Goal: Information Seeking & Learning: Find contact information

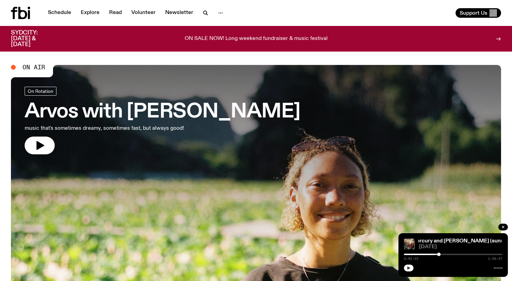
click at [409, 269] on icon "button" at bounding box center [408, 268] width 3 height 3
click at [409, 269] on rect "button" at bounding box center [409, 268] width 1 height 3
click at [220, 13] on circle "button" at bounding box center [220, 13] width 1 height 1
click at [203, 11] on icon "button" at bounding box center [204, 12] width 3 height 3
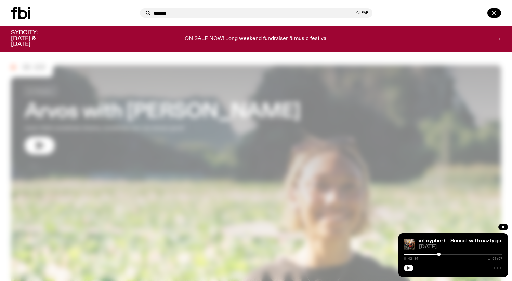
type input "******"
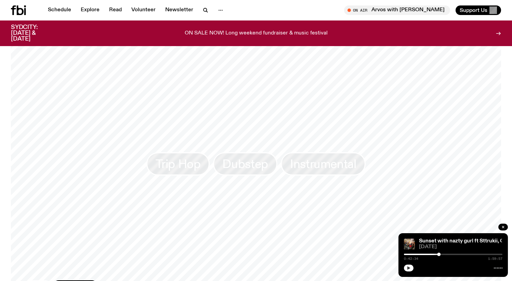
scroll to position [576, 0]
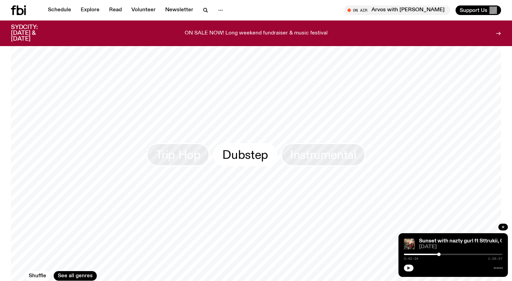
click at [238, 149] on span "Dubstep" at bounding box center [244, 154] width 45 height 13
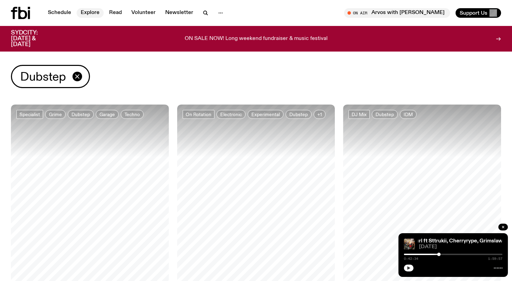
click at [90, 14] on link "Explore" at bounding box center [90, 13] width 27 height 10
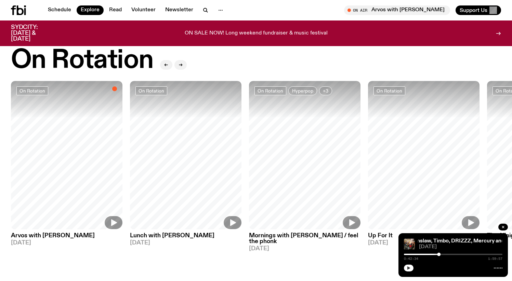
scroll to position [256, 0]
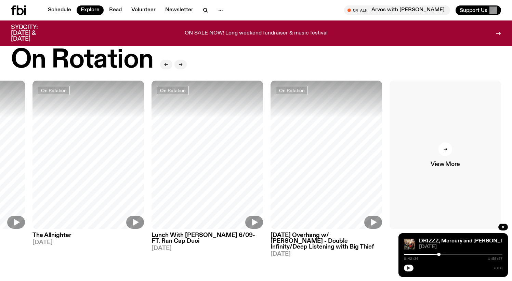
click at [451, 149] on div at bounding box center [445, 150] width 14 height 14
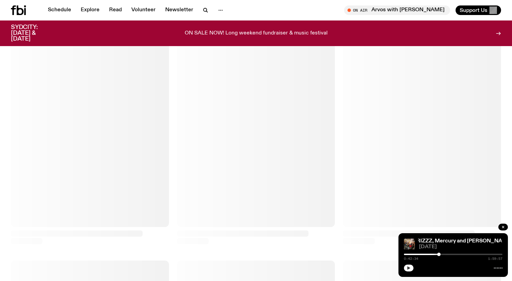
scroll to position [83, 0]
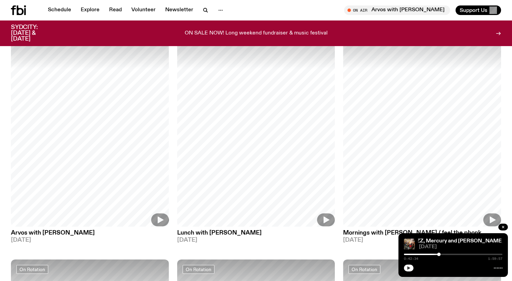
click at [404, 271] on div at bounding box center [453, 268] width 98 height 8
click at [409, 268] on icon "button" at bounding box center [408, 268] width 3 height 3
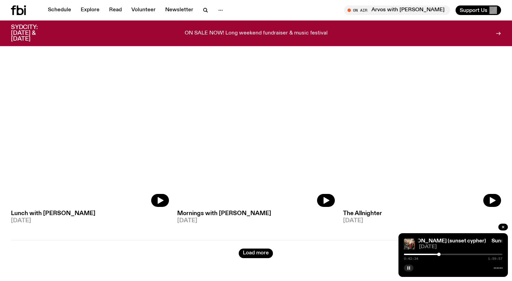
scroll to position [1822, 0]
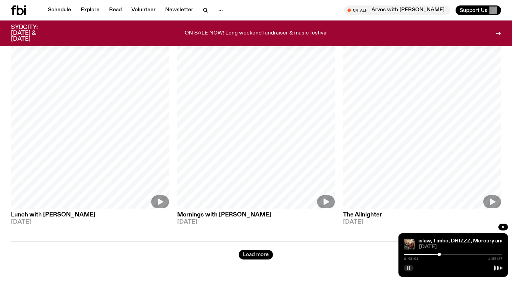
click at [263, 250] on button "Load more" at bounding box center [256, 255] width 34 height 10
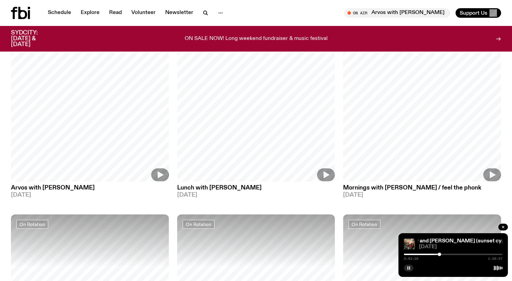
scroll to position [0, 0]
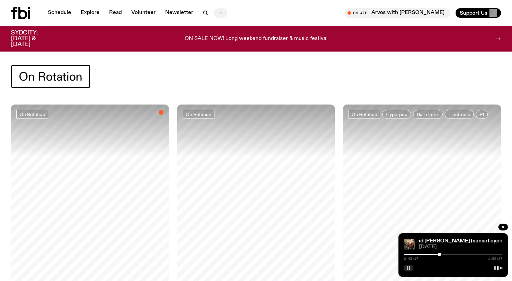
click at [222, 11] on icon "button" at bounding box center [220, 13] width 8 height 8
click at [208, 11] on button "button" at bounding box center [206, 13] width 14 height 10
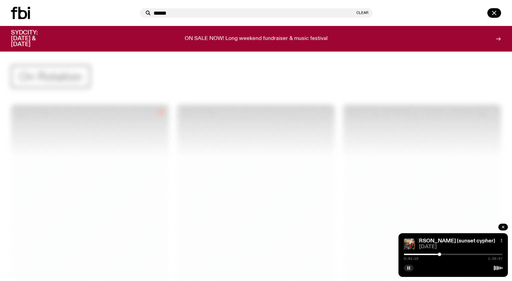
type input "******"
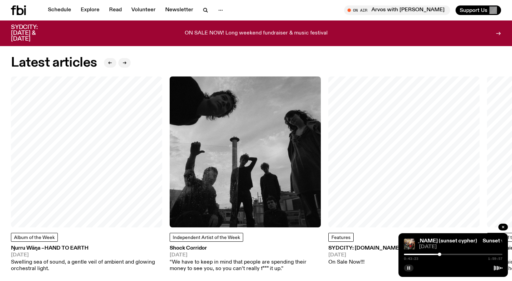
scroll to position [951, 0]
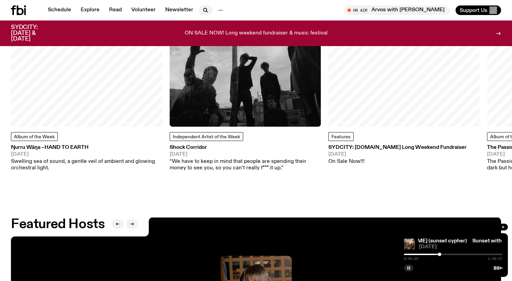
click at [206, 11] on icon "button" at bounding box center [205, 10] width 8 height 8
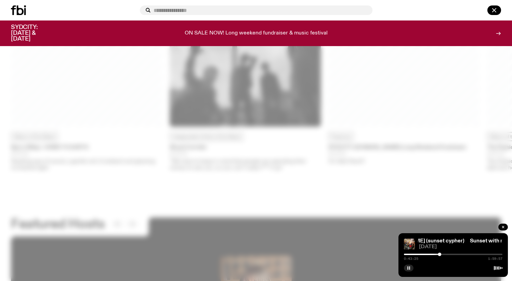
type input "*"
type input "*****"
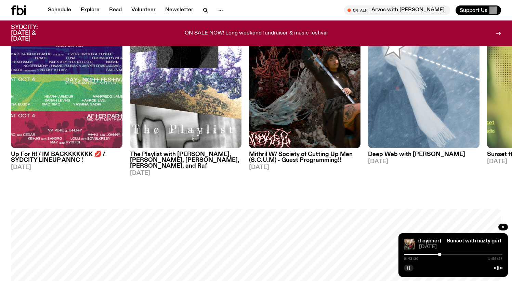
scroll to position [305, 0]
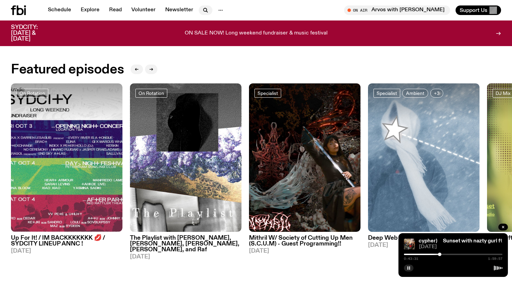
click at [202, 13] on icon "button" at bounding box center [205, 10] width 8 height 8
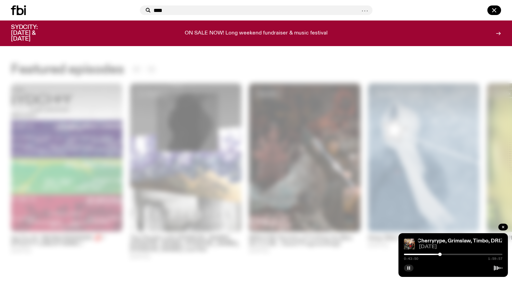
type input "***"
click at [408, 268] on rect "button" at bounding box center [407, 268] width 1 height 3
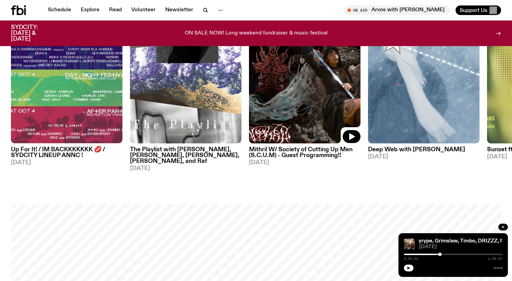
scroll to position [395, 0]
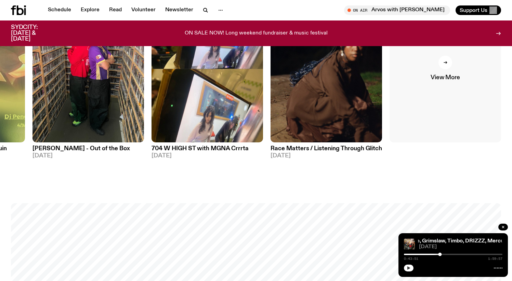
click at [430, 102] on link "View More" at bounding box center [444, 68] width 111 height 149
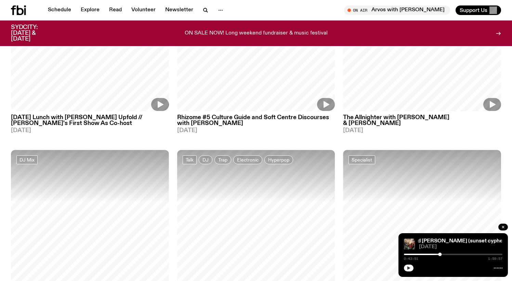
scroll to position [425, 0]
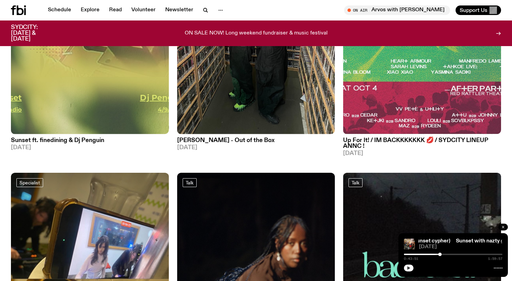
click at [502, 229] on icon "button" at bounding box center [503, 227] width 4 height 4
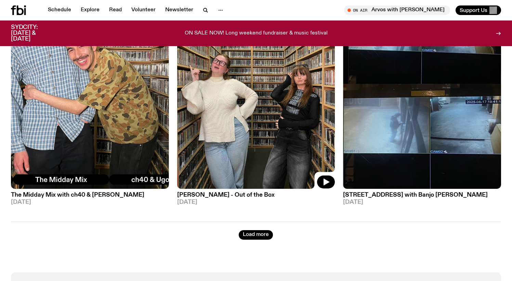
scroll to position [1894, 0]
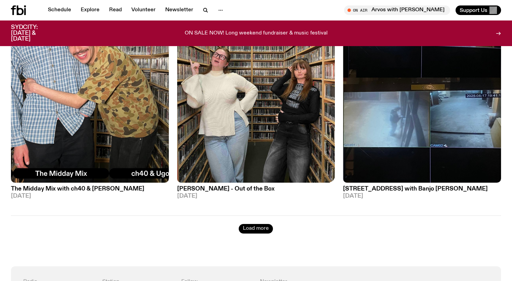
click at [267, 225] on button "Load more" at bounding box center [256, 229] width 34 height 10
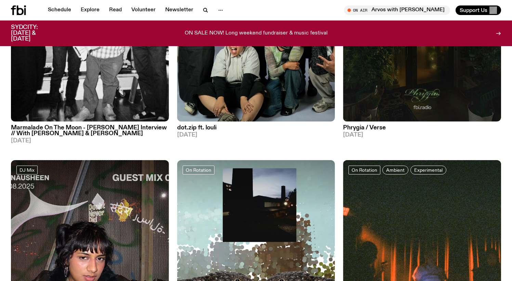
scroll to position [3433, 0]
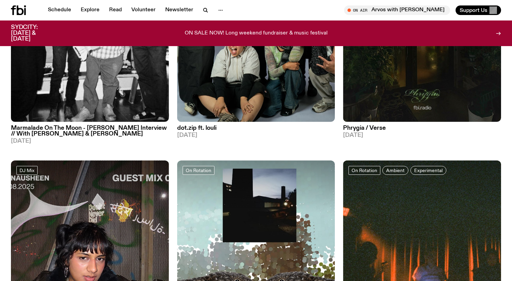
click at [204, 125] on h3 "dot.zip ft. louli" at bounding box center [256, 128] width 158 height 6
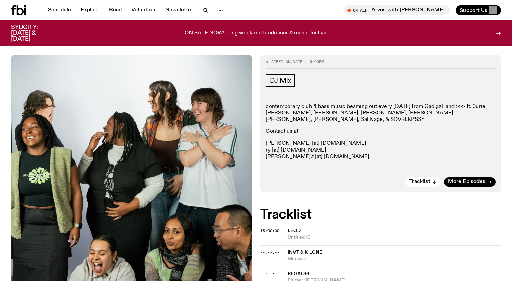
scroll to position [66, 0]
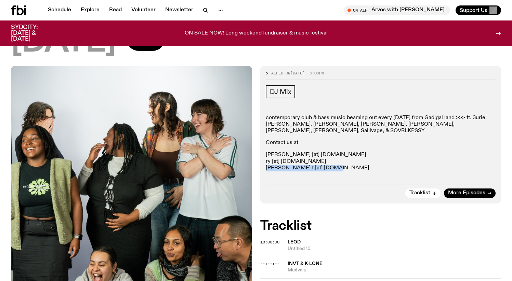
drag, startPoint x: 321, startPoint y: 163, endPoint x: 259, endPoint y: 168, distance: 62.8
click at [260, 165] on div "Aired on [DATE] 6:00pm DJ Mix contemporary club & bass music beaming out every …" at bounding box center [380, 135] width 241 height 138
drag, startPoint x: 265, startPoint y: 160, endPoint x: 331, endPoint y: 161, distance: 66.3
click at [331, 161] on div "Aired on [DATE] 6:00pm DJ Mix contemporary club & bass music beaming out every …" at bounding box center [380, 135] width 241 height 138
copy p "[PERSON_NAME].t [at] [DOMAIN_NAME]"
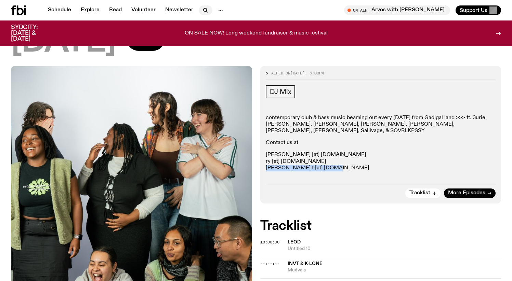
click at [203, 9] on icon "button" at bounding box center [205, 10] width 8 height 8
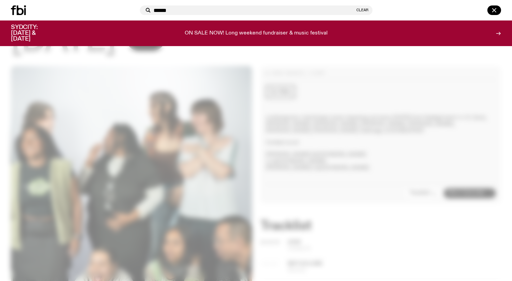
type input "******"
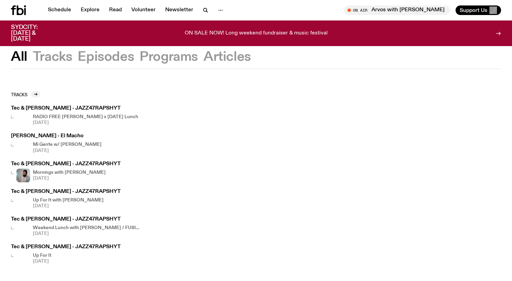
scroll to position [9, 0]
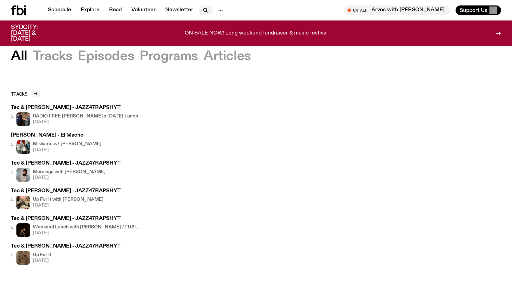
click at [201, 7] on icon "button" at bounding box center [205, 10] width 8 height 8
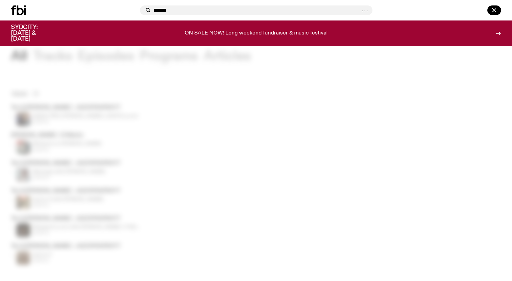
type input "******"
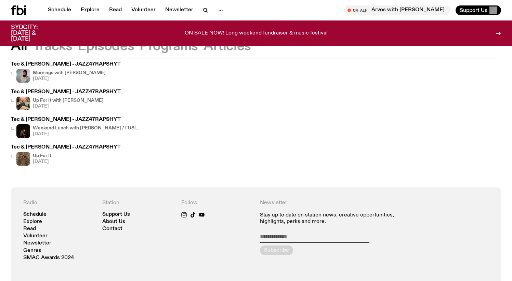
scroll to position [107, 0]
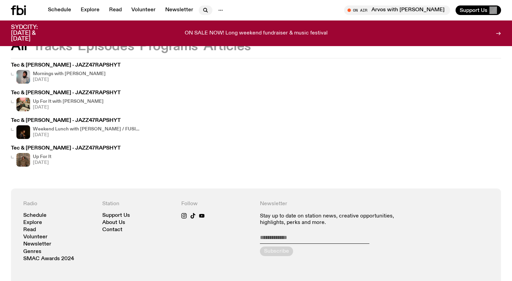
click at [203, 10] on icon "button" at bounding box center [204, 9] width 3 height 3
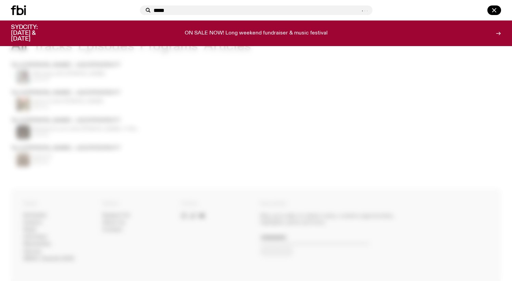
type input "*****"
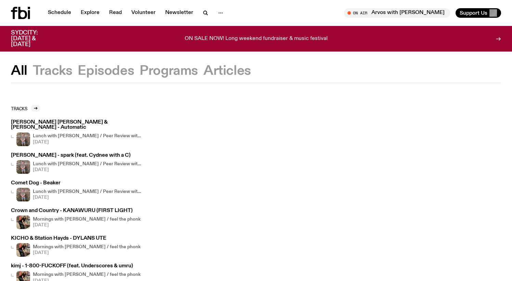
click at [96, 67] on button "Episodes" at bounding box center [106, 71] width 56 height 12
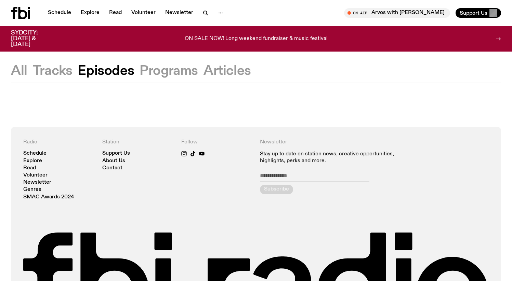
click at [181, 73] on button "Programs" at bounding box center [168, 71] width 58 height 12
click at [88, 71] on button "Episodes" at bounding box center [106, 71] width 56 height 12
click at [201, 13] on icon "button" at bounding box center [205, 13] width 8 height 8
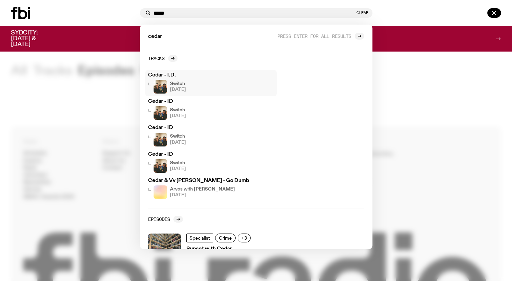
click at [180, 84] on h4 "Switch" at bounding box center [178, 84] width 16 height 4
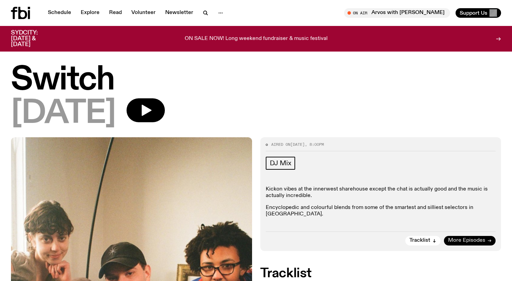
click at [462, 238] on span "More Episodes" at bounding box center [466, 240] width 37 height 5
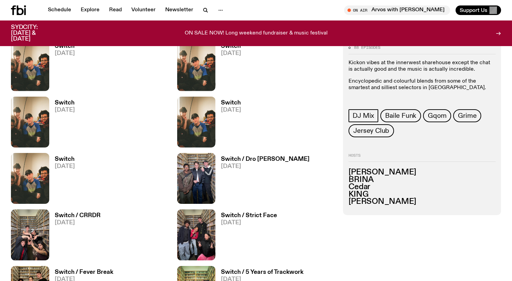
scroll to position [531, 0]
click at [362, 172] on h3 "[PERSON_NAME]" at bounding box center [421, 173] width 147 height 8
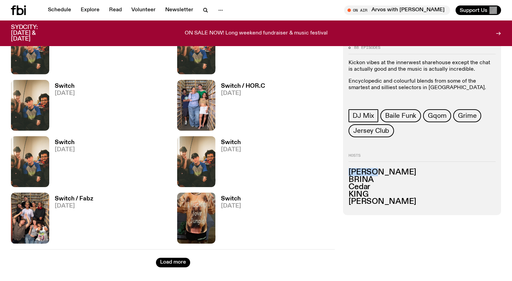
scroll to position [1033, 0]
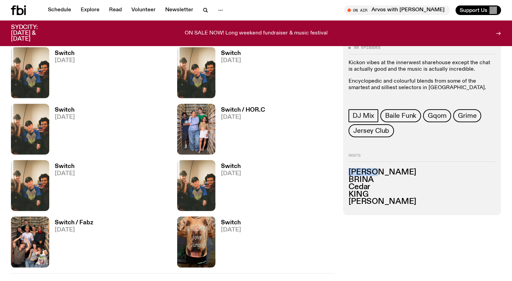
click at [70, 168] on h3 "Switch" at bounding box center [65, 167] width 20 height 6
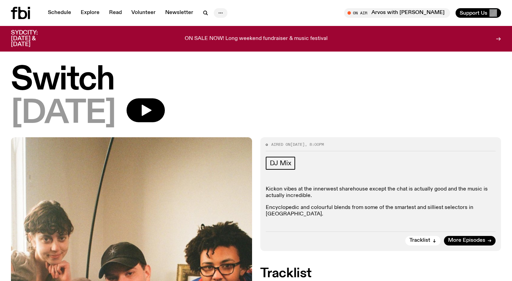
click at [217, 14] on icon "button" at bounding box center [220, 13] width 8 height 8
click at [230, 15] on div "Schedule Explore Read Volunteer Newsletter About Us Contact" at bounding box center [132, 13] width 242 height 12
click at [204, 13] on icon "button" at bounding box center [204, 12] width 3 height 3
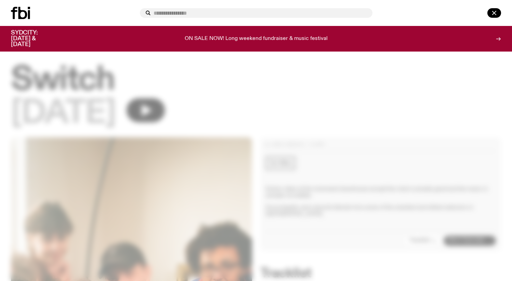
click at [204, 13] on input "text" at bounding box center [260, 13] width 213 height 6
type input "******"
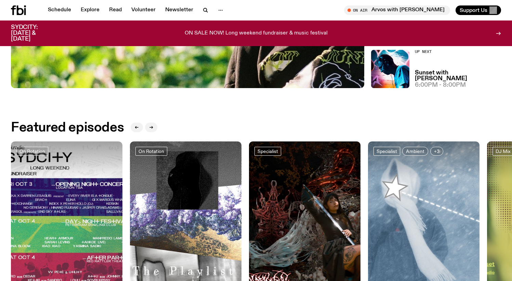
scroll to position [248, 0]
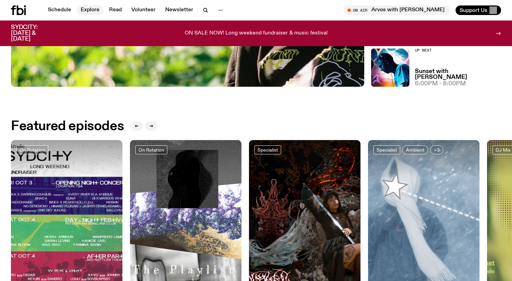
click at [92, 10] on link "Explore" at bounding box center [90, 10] width 27 height 10
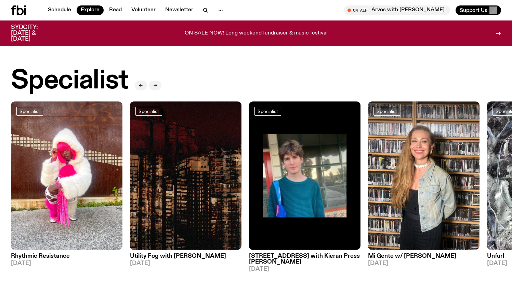
scroll to position [450, 0]
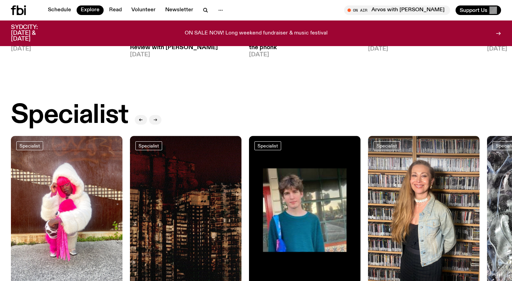
click at [157, 119] on icon "button" at bounding box center [155, 120] width 4 height 4
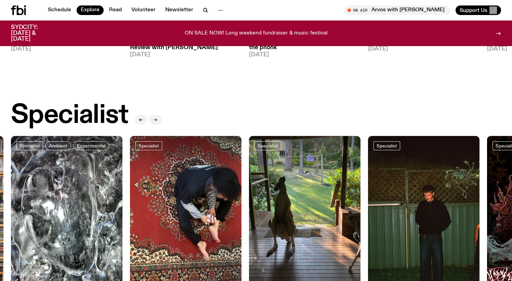
click at [159, 121] on button "button" at bounding box center [155, 120] width 12 height 10
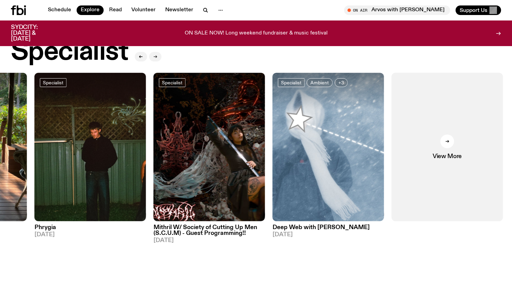
scroll to position [501, 0]
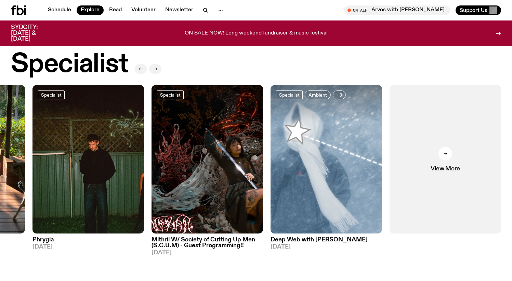
click at [156, 70] on icon "button" at bounding box center [156, 69] width 1 height 2
click at [420, 143] on link "View More" at bounding box center [444, 159] width 111 height 149
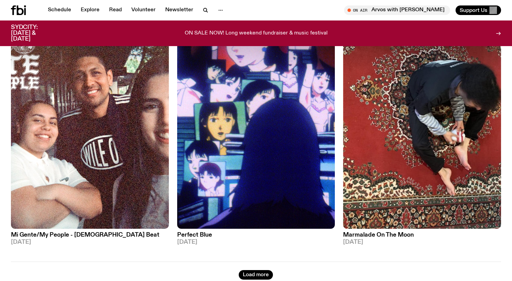
scroll to position [1945, 0]
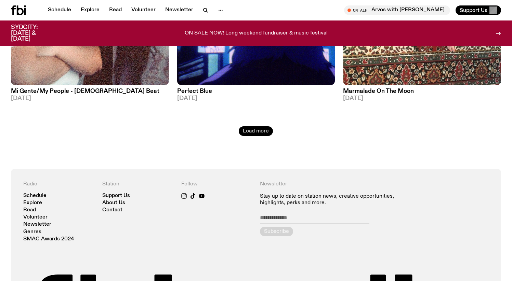
click at [257, 127] on button "Load more" at bounding box center [256, 132] width 34 height 10
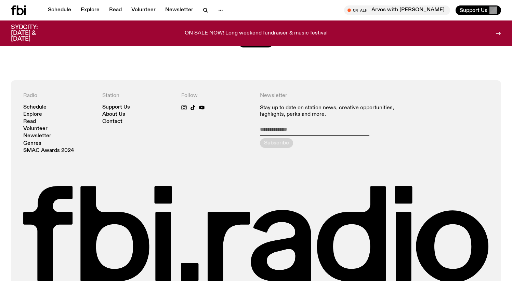
scroll to position [3816, 0]
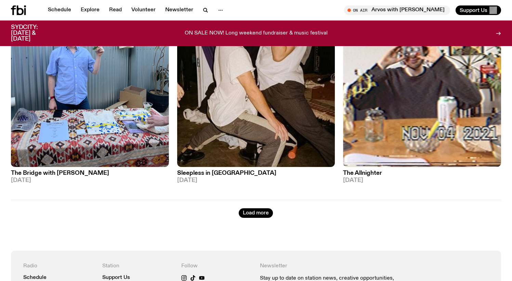
click at [254, 201] on div "Load more" at bounding box center [256, 209] width 490 height 18
click at [254, 209] on button "Load more" at bounding box center [256, 214] width 34 height 10
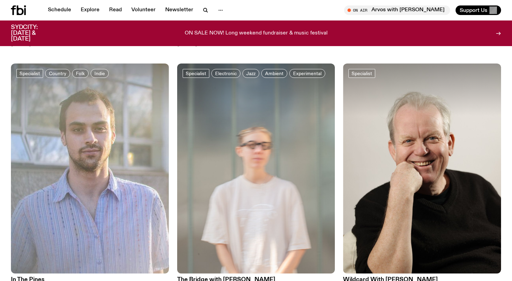
scroll to position [5778, 0]
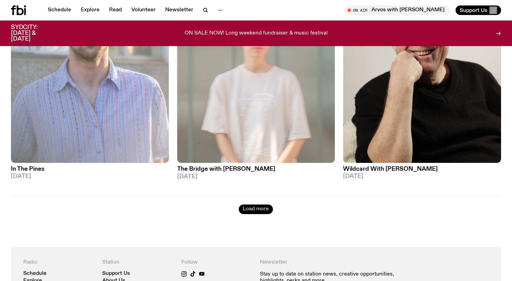
click at [254, 207] on button "Load more" at bounding box center [256, 210] width 34 height 10
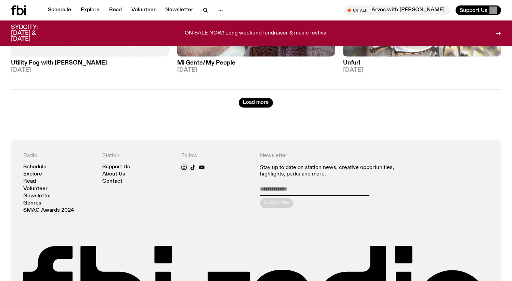
scroll to position [7844, 0]
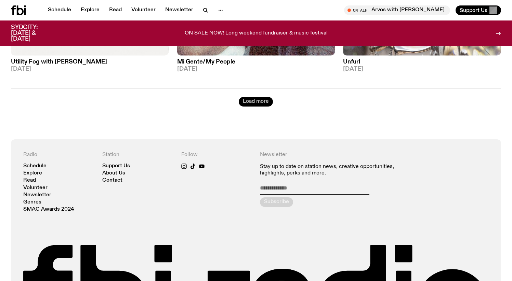
click at [266, 97] on button "Load more" at bounding box center [256, 102] width 34 height 10
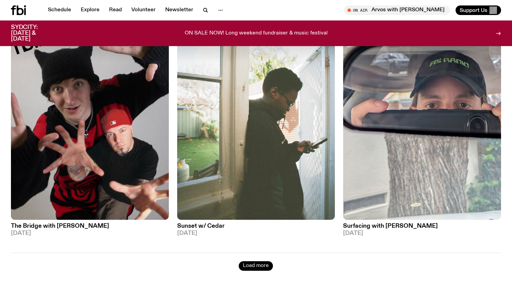
scroll to position [9641, 0]
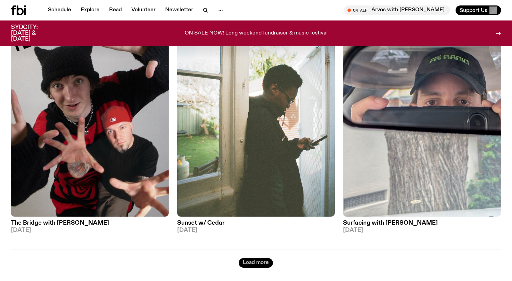
click at [249, 258] on button "Load more" at bounding box center [256, 263] width 34 height 10
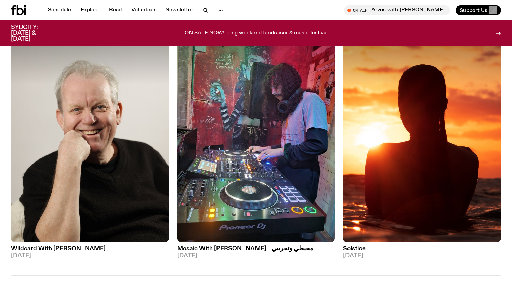
scroll to position [11586, 0]
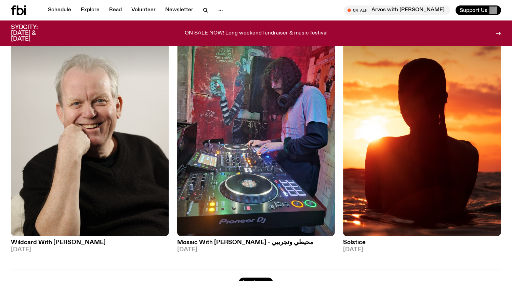
click at [252, 278] on button "Load more" at bounding box center [256, 283] width 34 height 10
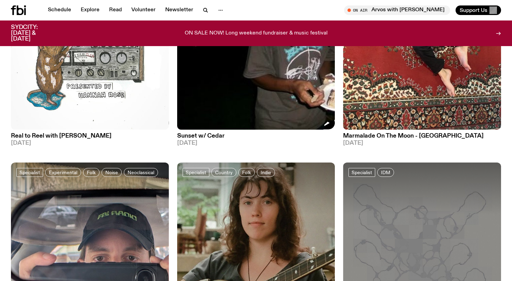
scroll to position [12917, 0]
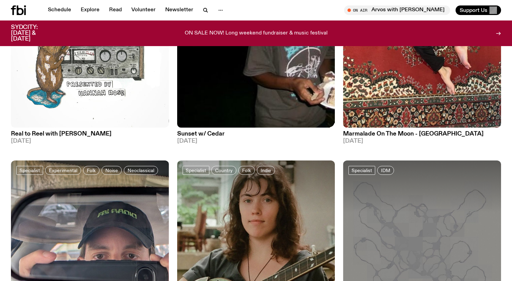
click at [276, 48] on img at bounding box center [256, 22] width 158 height 211
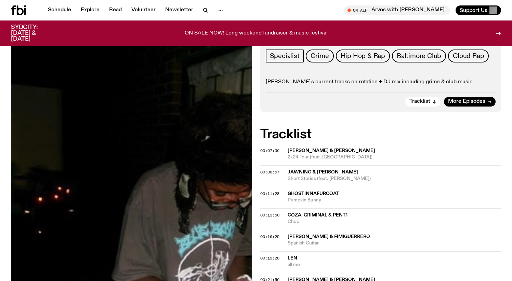
scroll to position [102, 0]
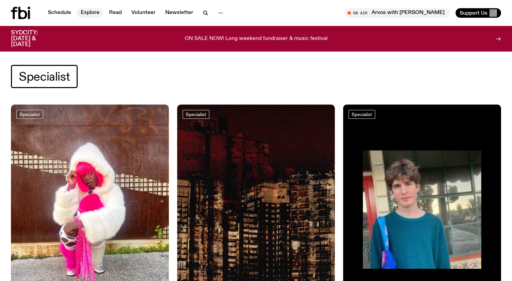
click at [95, 16] on link "Explore" at bounding box center [90, 13] width 27 height 10
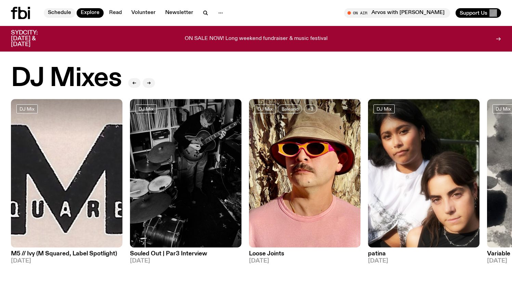
click at [57, 14] on link "Schedule" at bounding box center [59, 13] width 31 height 10
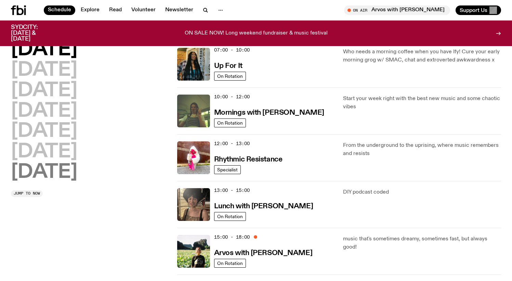
click at [69, 163] on h2 "[DATE]" at bounding box center [44, 172] width 66 height 19
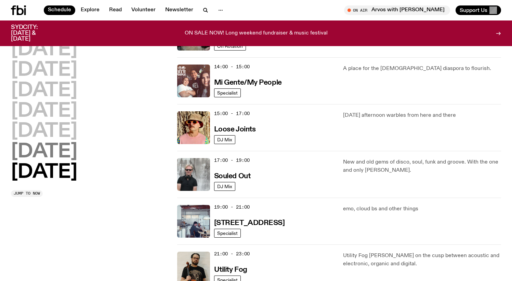
click at [77, 157] on h2 "[DATE]" at bounding box center [44, 152] width 66 height 19
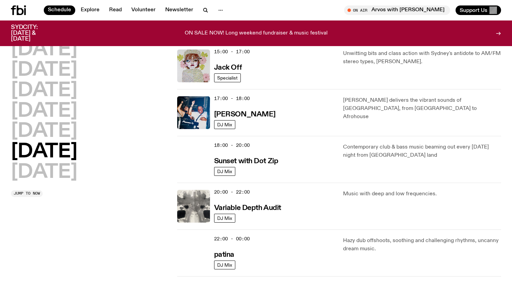
scroll to position [342, 0]
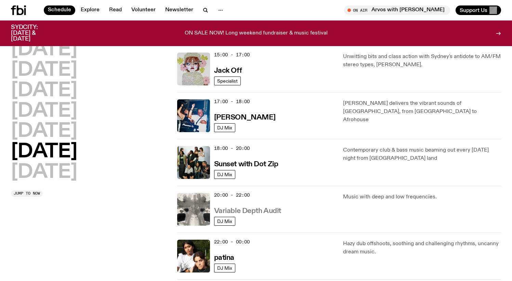
click at [247, 212] on h3 "Variable Depth Audit" at bounding box center [247, 211] width 67 height 7
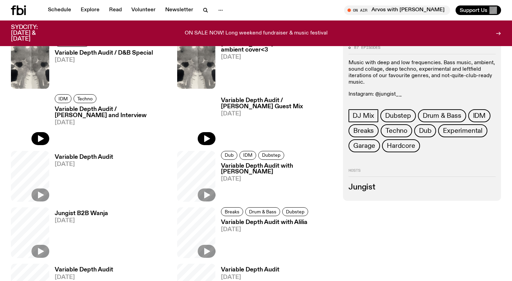
scroll to position [607, 0]
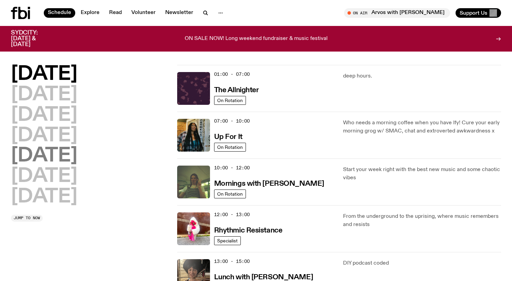
click at [41, 159] on h2 "[DATE]" at bounding box center [44, 156] width 66 height 19
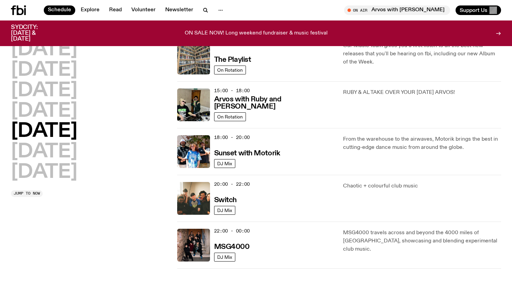
scroll to position [231, 0]
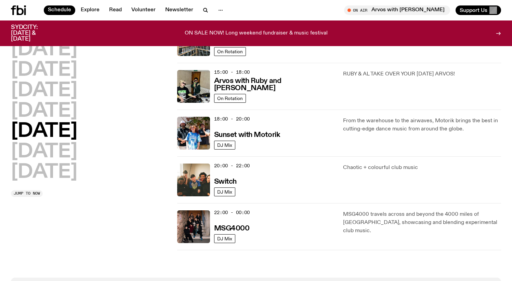
click at [245, 171] on div "20:00 - 22:00 Switch" at bounding box center [274, 180] width 121 height 33
click at [232, 183] on h3 "Switch" at bounding box center [225, 181] width 23 height 7
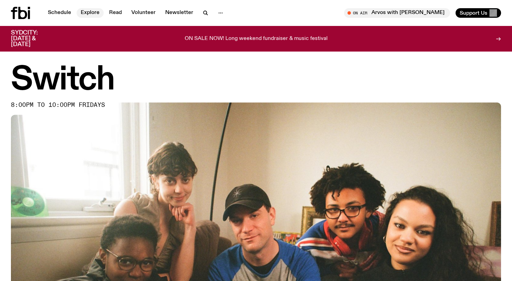
click at [98, 15] on link "Explore" at bounding box center [90, 13] width 27 height 10
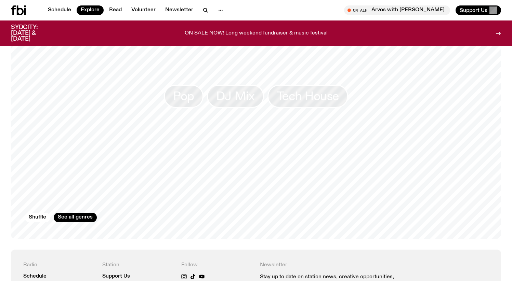
scroll to position [1090, 0]
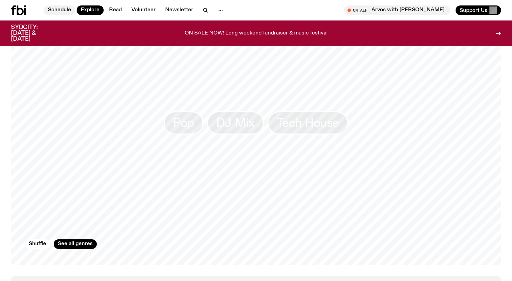
click at [63, 7] on link "Schedule" at bounding box center [59, 10] width 31 height 10
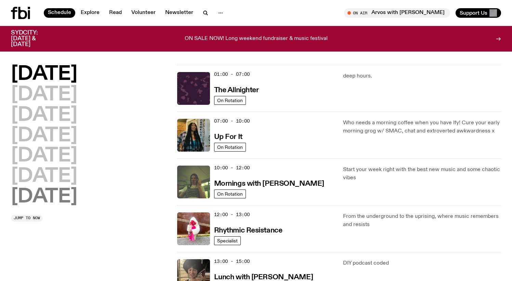
click at [68, 201] on h2 "[DATE]" at bounding box center [44, 197] width 66 height 19
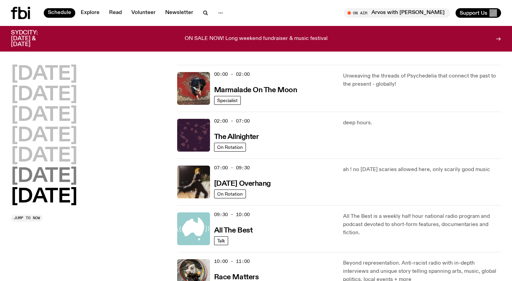
click at [75, 177] on h2 "[DATE]" at bounding box center [44, 176] width 66 height 19
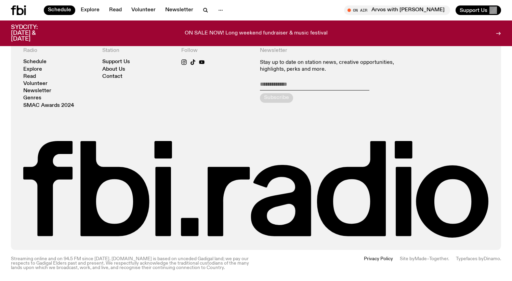
scroll to position [407, 0]
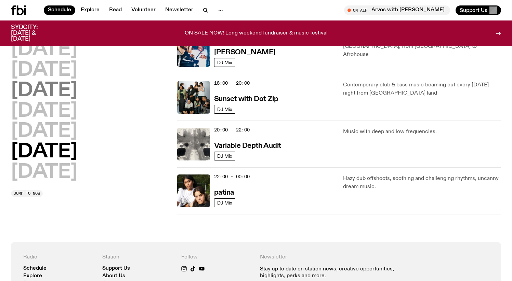
click at [77, 81] on h2 "[DATE]" at bounding box center [44, 90] width 66 height 19
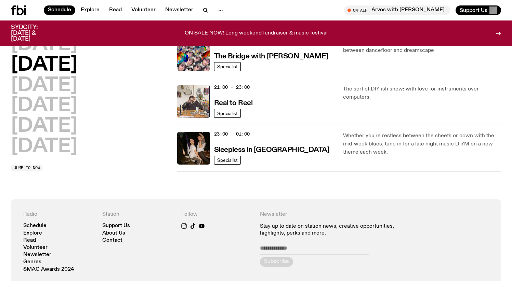
scroll to position [0, 0]
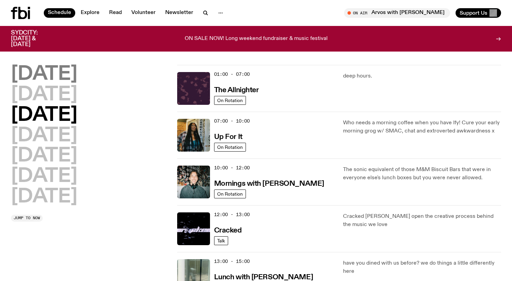
click at [61, 72] on h2 "[DATE]" at bounding box center [44, 74] width 66 height 19
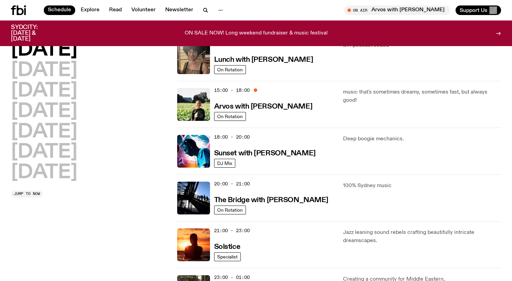
scroll to position [211, 0]
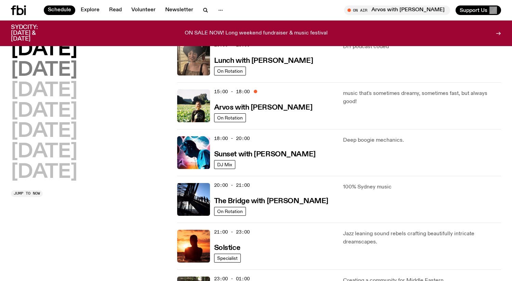
click at [54, 76] on h2 "[DATE]" at bounding box center [44, 70] width 66 height 19
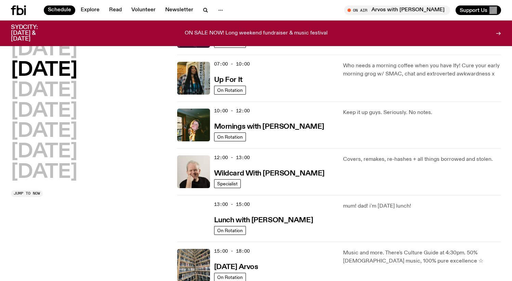
scroll to position [19, 0]
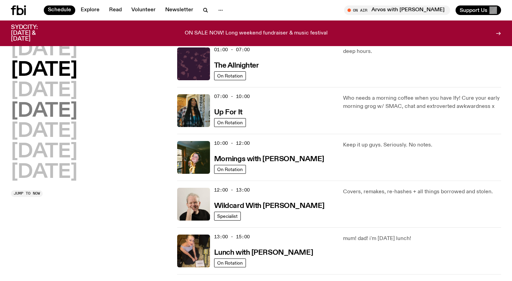
click at [77, 102] on h2 "[DATE]" at bounding box center [44, 111] width 66 height 19
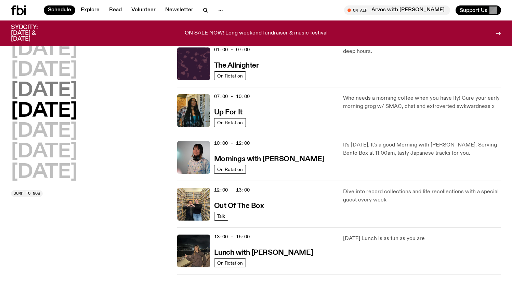
click at [77, 92] on h2 "[DATE]" at bounding box center [44, 90] width 66 height 19
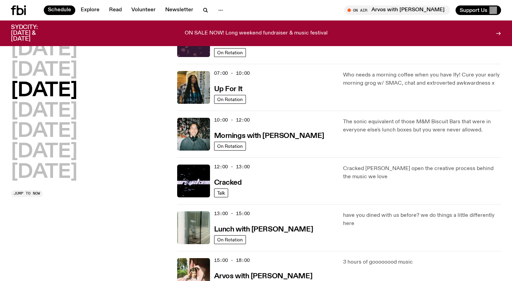
scroll to position [0, 0]
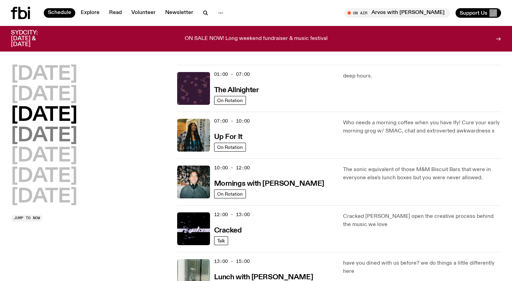
click at [77, 138] on h2 "[DATE]" at bounding box center [44, 136] width 66 height 19
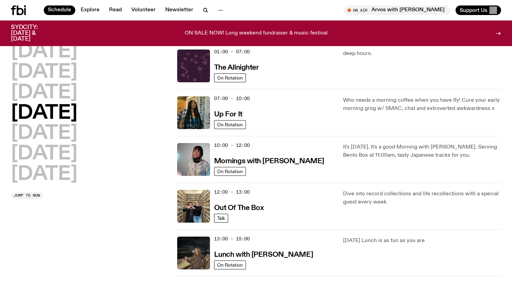
scroll to position [319, 0]
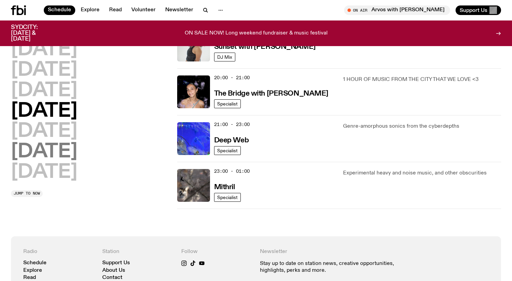
click at [56, 143] on h2 "[DATE]" at bounding box center [44, 152] width 66 height 19
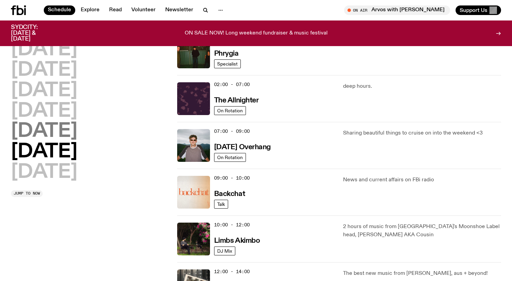
scroll to position [19, 0]
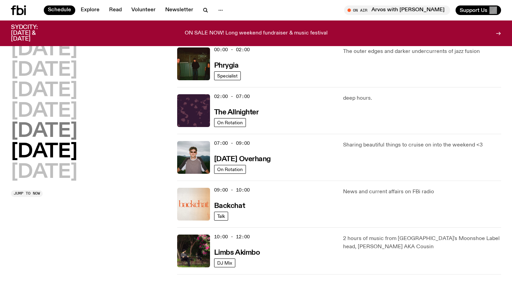
click at [53, 138] on h2 "[DATE]" at bounding box center [44, 131] width 66 height 19
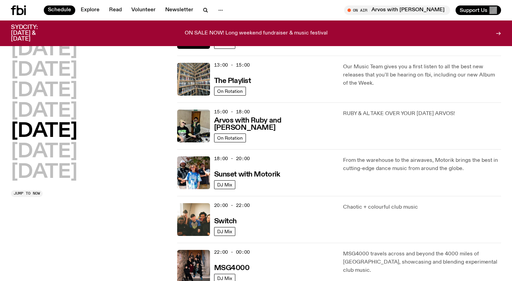
scroll to position [240, 0]
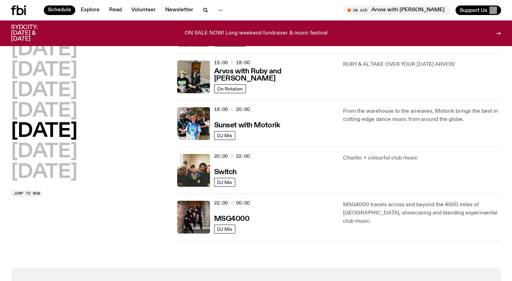
click at [265, 168] on div "20:00 - 22:00 Switch" at bounding box center [274, 170] width 121 height 33
click at [209, 161] on img at bounding box center [193, 170] width 33 height 33
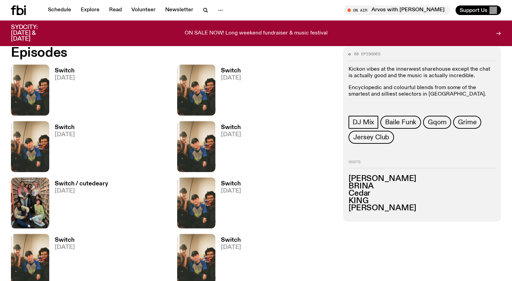
scroll to position [338, 0]
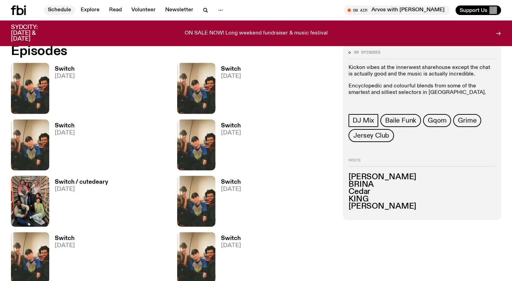
click at [61, 9] on link "Schedule" at bounding box center [59, 10] width 31 height 10
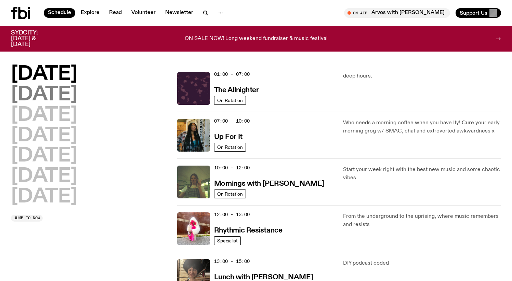
click at [70, 93] on h2 "[DATE]" at bounding box center [44, 94] width 66 height 19
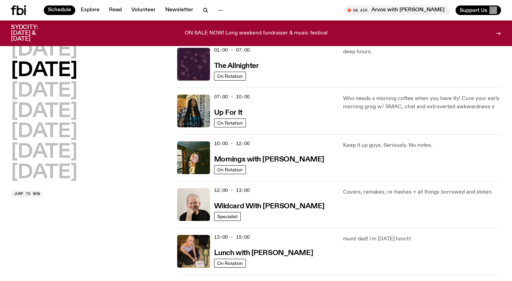
scroll to position [19, 0]
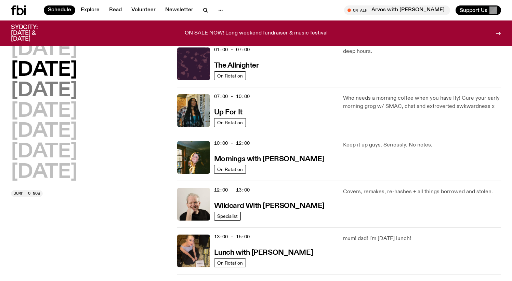
click at [77, 98] on h2 "[DATE]" at bounding box center [44, 90] width 66 height 19
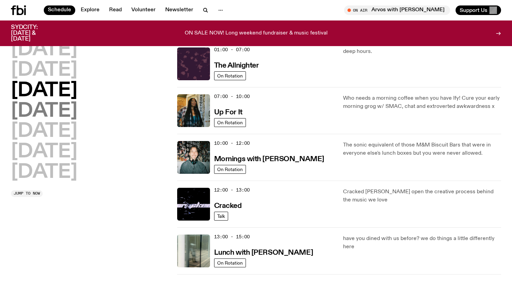
click at [77, 105] on h2 "[DATE]" at bounding box center [44, 111] width 66 height 19
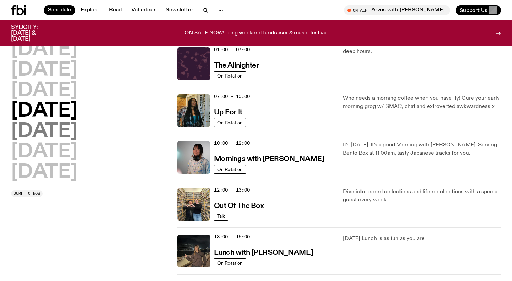
click at [64, 127] on h2 "[DATE]" at bounding box center [44, 131] width 66 height 19
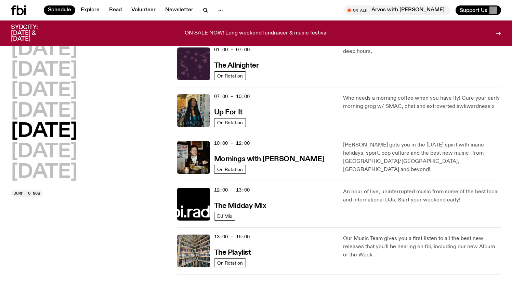
scroll to position [258, 0]
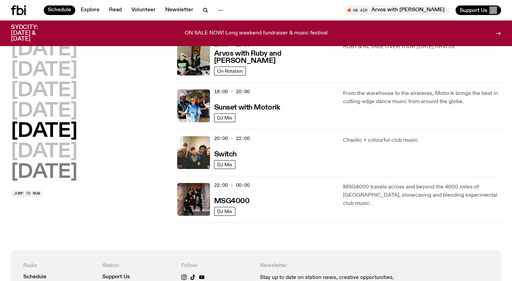
click at [50, 163] on h2 "[DATE]" at bounding box center [44, 172] width 66 height 19
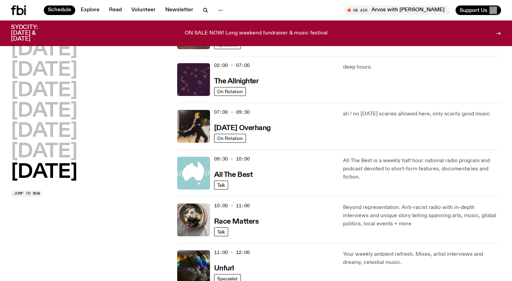
scroll to position [19, 0]
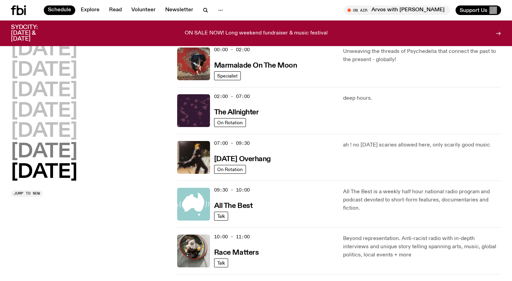
click at [66, 156] on h2 "[DATE]" at bounding box center [44, 152] width 66 height 19
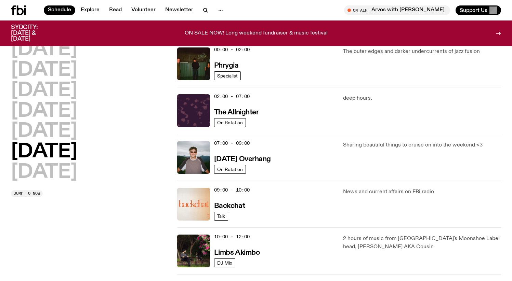
scroll to position [352, 0]
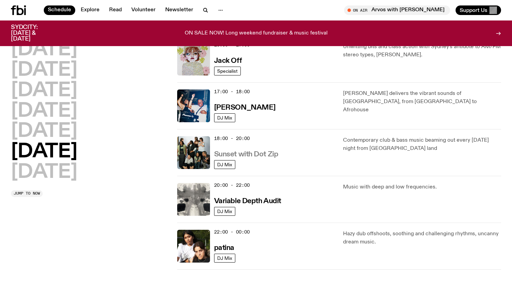
click at [228, 158] on h3 "Sunset with Dot Zip" at bounding box center [246, 154] width 64 height 7
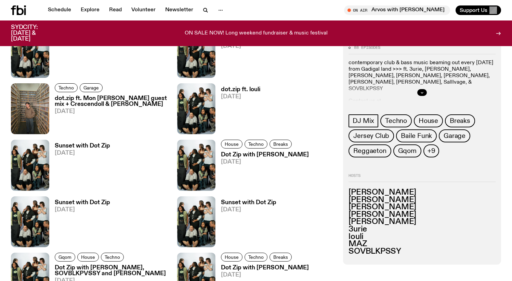
scroll to position [428, 0]
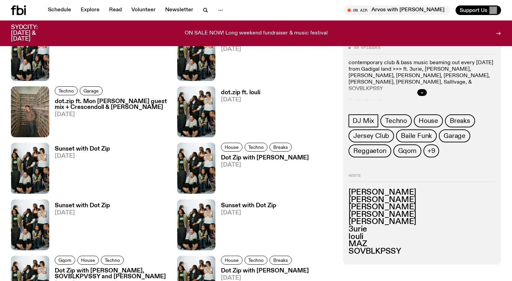
click at [429, 86] on div at bounding box center [421, 93] width 147 height 22
click at [422, 93] on icon "button" at bounding box center [422, 93] width 4 height 4
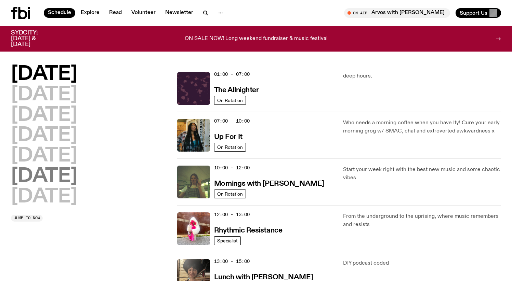
click at [60, 178] on h2 "[DATE]" at bounding box center [44, 176] width 66 height 19
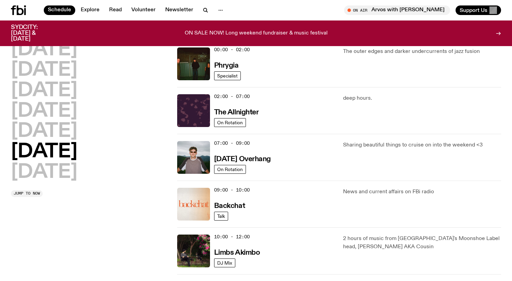
scroll to position [352, 0]
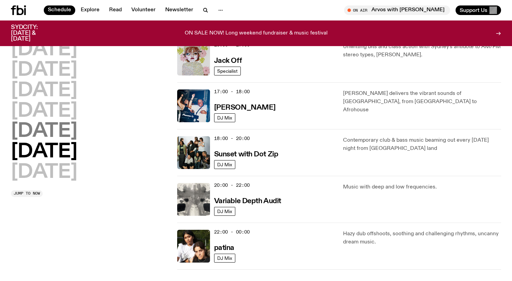
click at [52, 133] on h2 "[DATE]" at bounding box center [44, 131] width 66 height 19
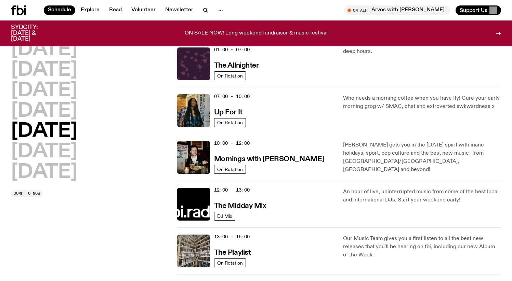
scroll to position [258, 0]
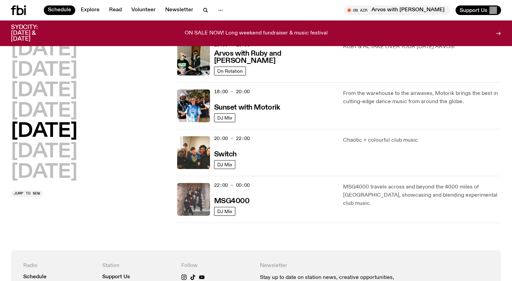
click at [198, 207] on img at bounding box center [193, 199] width 33 height 33
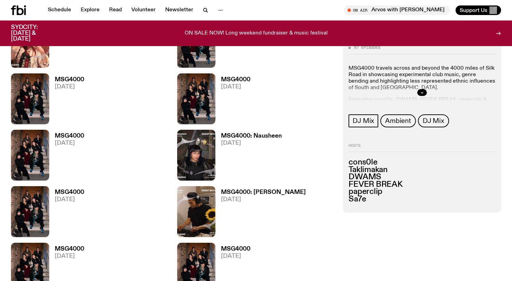
scroll to position [391, 0]
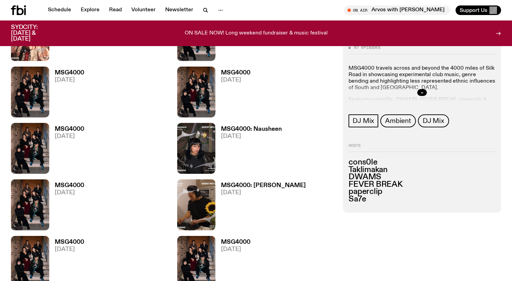
click at [425, 81] on p "MSG4000 travels across and beyond the 4000 miles of Silk Road in showcasing exp…" at bounding box center [421, 78] width 147 height 26
click at [422, 91] on icon "button" at bounding box center [422, 93] width 4 height 4
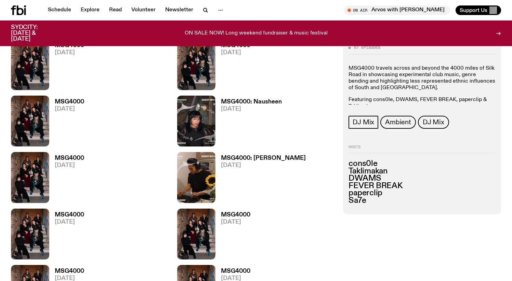
scroll to position [452, 0]
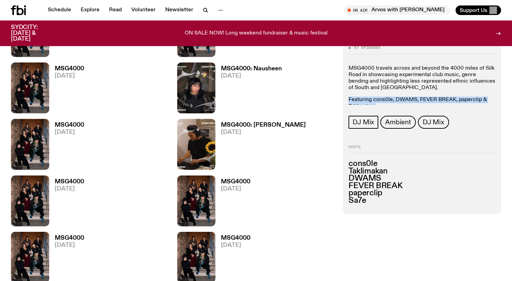
drag, startPoint x: 436, startPoint y: 93, endPoint x: 430, endPoint y: 140, distance: 46.8
click at [431, 140] on div "87 episodes MSG4000 travels across and beyond the 4000 miles of Silk Road in sh…" at bounding box center [422, 127] width 158 height 174
click at [426, 89] on p "MSG4000 travels across and beyond the 4000 miles of Silk Road in showcasing exp…" at bounding box center [421, 78] width 147 height 26
drag, startPoint x: 426, startPoint y: 99, endPoint x: 460, endPoint y: 144, distance: 56.4
click at [460, 144] on div "87 episodes MSG4000 travels across and beyond the 4000 miles of Silk Road in sh…" at bounding box center [422, 127] width 158 height 174
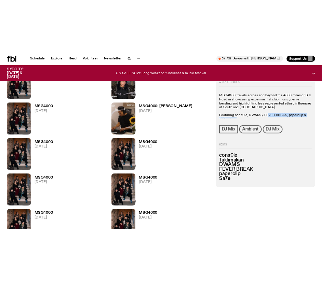
scroll to position [493, 0]
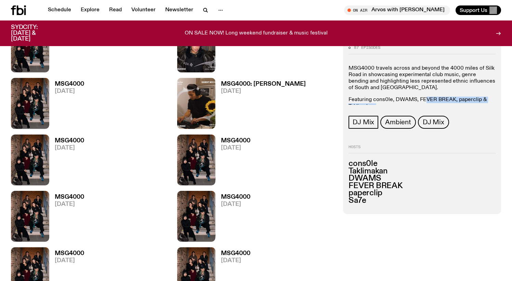
click at [420, 106] on div "87 episodes MSG4000 travels across and beyond the 4000 miles of Silk Road in sh…" at bounding box center [421, 87] width 147 height 83
click at [419, 102] on p "Featuring cons0le, DWAMS, FEVER BREAK, paperclip & Taklimakan" at bounding box center [421, 103] width 147 height 13
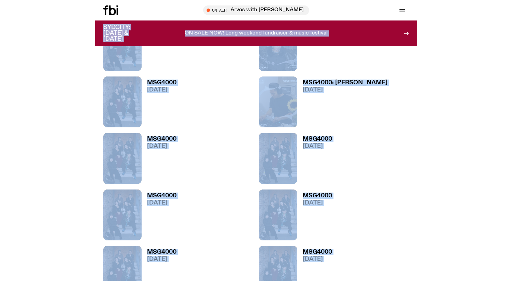
scroll to position [458, 0]
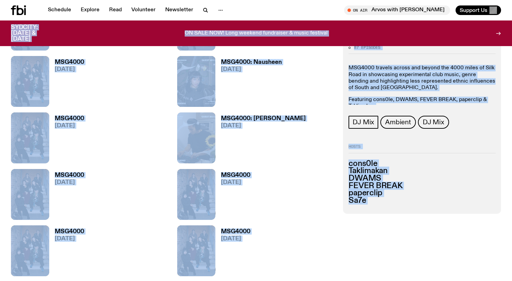
click at [416, 101] on p "Featuring cons0le, DWAMS, FEVER BREAK, paperclip & Taklimakan" at bounding box center [421, 103] width 147 height 13
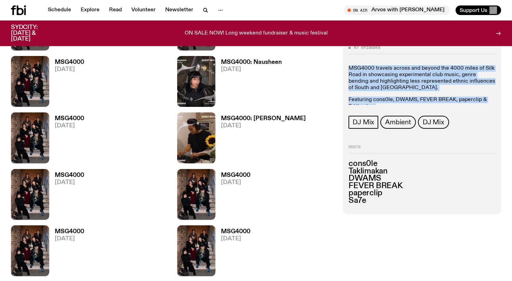
drag, startPoint x: 414, startPoint y: 107, endPoint x: 348, endPoint y: 68, distance: 76.2
click at [348, 68] on div "87 episodes MSG4000 travels across and beyond the 4000 miles of Silk Road in sh…" at bounding box center [422, 127] width 158 height 174
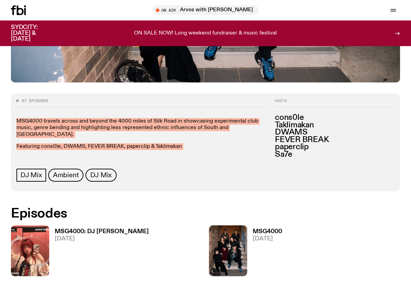
scroll to position [230, 0]
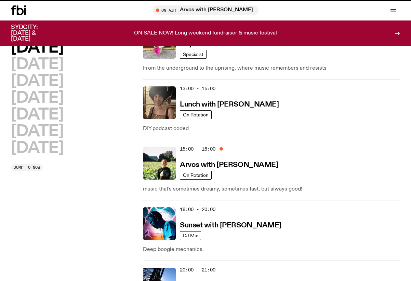
scroll to position [258, 0]
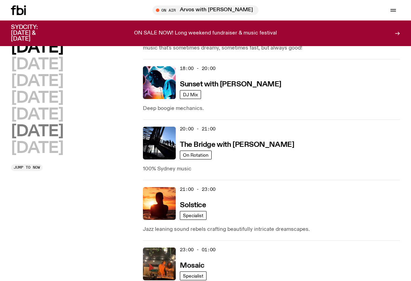
click at [47, 134] on h2 "[DATE]" at bounding box center [37, 131] width 52 height 15
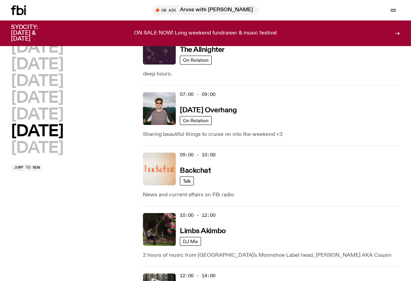
scroll to position [255, 0]
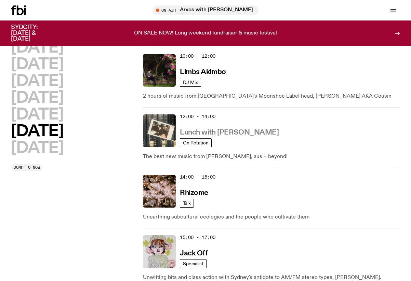
click at [231, 136] on h3 "Lunch with [PERSON_NAME]" at bounding box center [229, 132] width 99 height 7
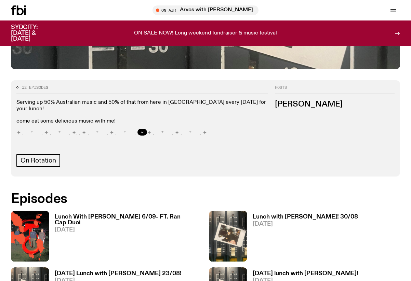
scroll to position [271, 0]
click at [148, 122] on div at bounding box center [142, 133] width 252 height 22
click at [142, 129] on button "button" at bounding box center [142, 132] width 10 height 7
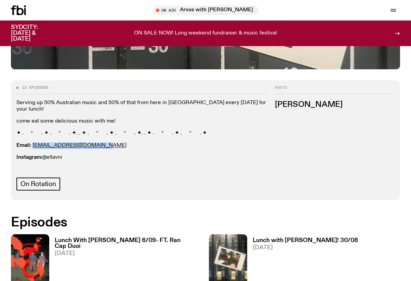
drag, startPoint x: 101, startPoint y: 114, endPoint x: 32, endPoint y: 114, distance: 69.1
click at [32, 143] on p "Email: [EMAIL_ADDRESS][DOMAIN_NAME]" at bounding box center [142, 146] width 252 height 6
copy link "[EMAIL_ADDRESS][DOMAIN_NAME]"
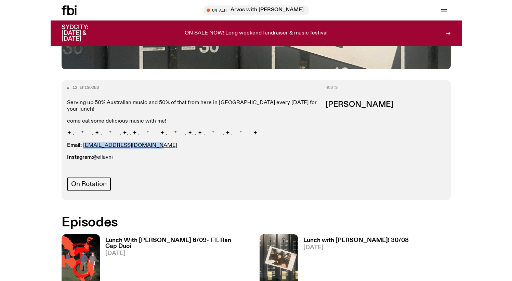
scroll to position [274, 0]
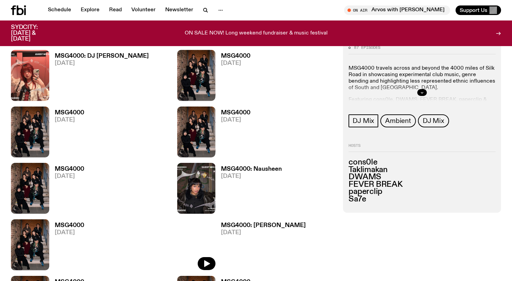
scroll to position [351, 0]
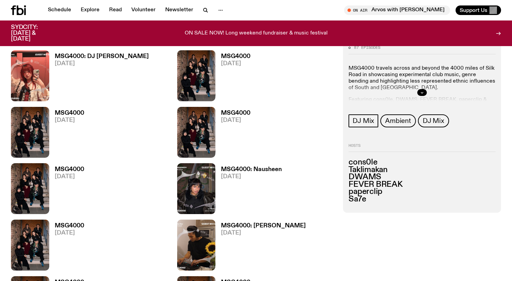
click at [365, 164] on h3 "cons0le" at bounding box center [421, 163] width 147 height 8
click at [361, 196] on h3 "Sa7e" at bounding box center [421, 200] width 147 height 8
click at [424, 92] on icon "button" at bounding box center [422, 93] width 4 height 4
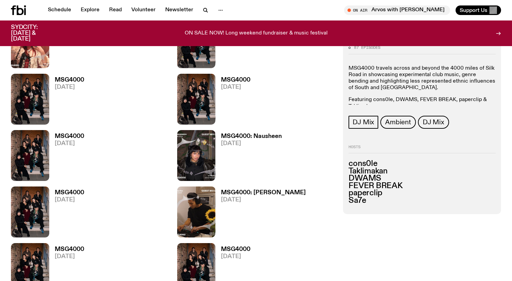
scroll to position [385, 0]
